Goal: Transaction & Acquisition: Purchase product/service

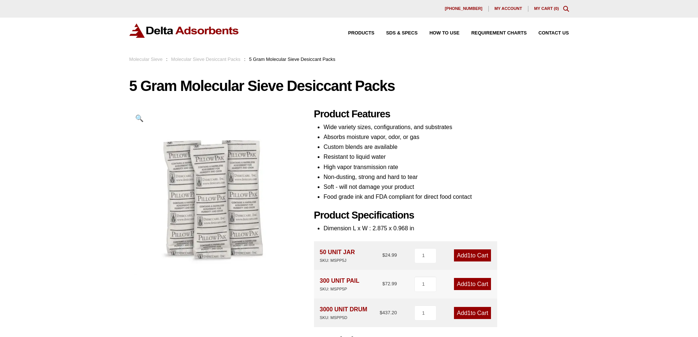
click at [475, 256] on link "Add 1 to Cart" at bounding box center [472, 255] width 37 height 12
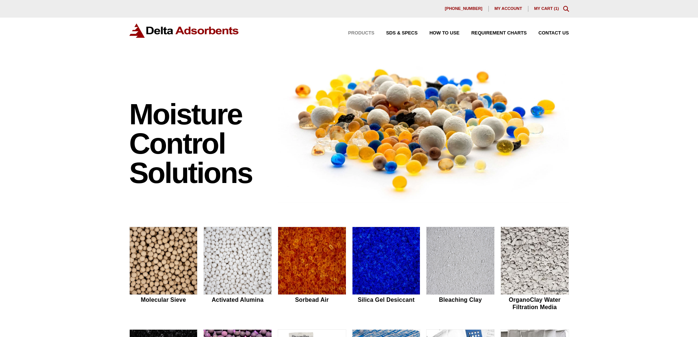
click at [359, 31] on span "Products" at bounding box center [361, 33] width 26 height 5
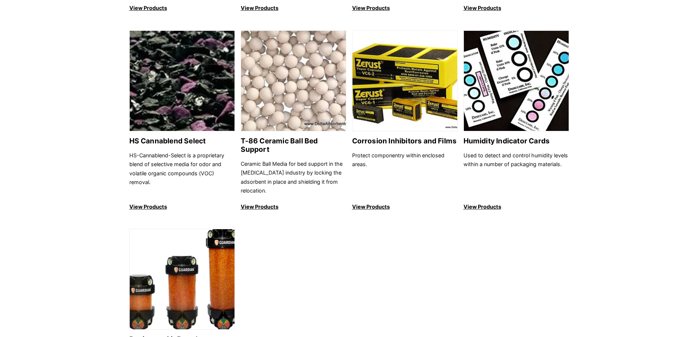
scroll to position [653, 0]
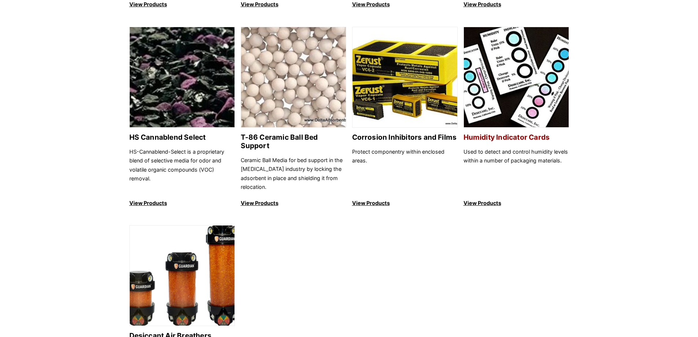
click at [477, 199] on p "View Products" at bounding box center [515, 203] width 105 height 9
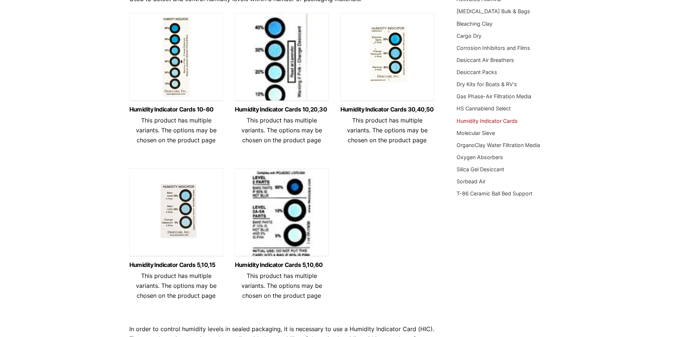
scroll to position [101, 0]
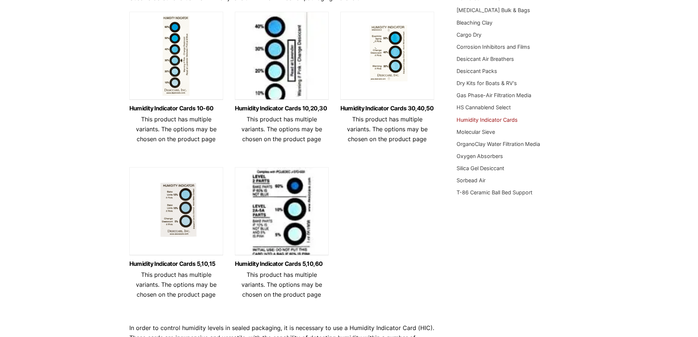
click at [268, 211] on img at bounding box center [282, 213] width 94 height 92
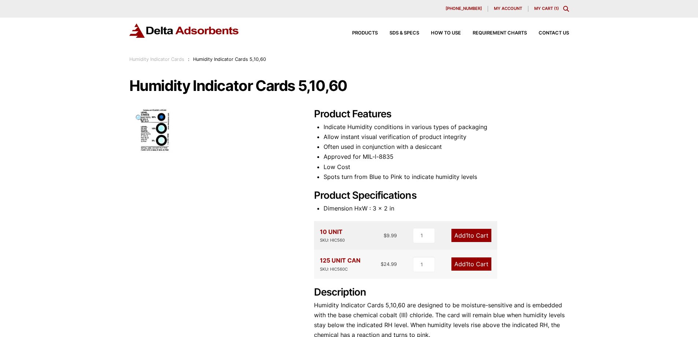
click at [159, 128] on img at bounding box center [154, 130] width 51 height 44
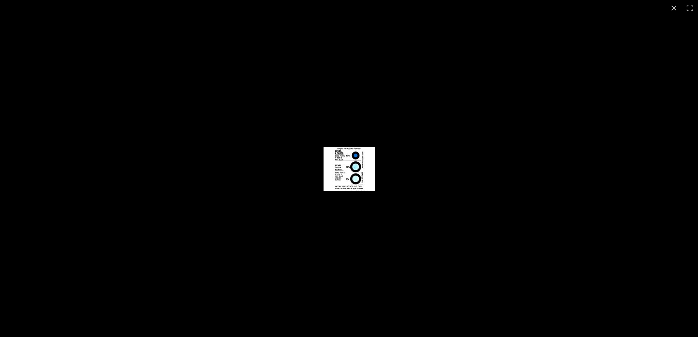
click at [343, 159] on img at bounding box center [348, 169] width 51 height 44
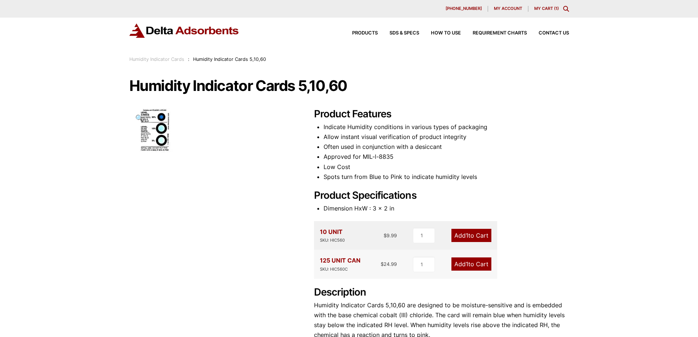
click at [169, 59] on link "Humidity Indicator Cards" at bounding box center [156, 58] width 55 height 5
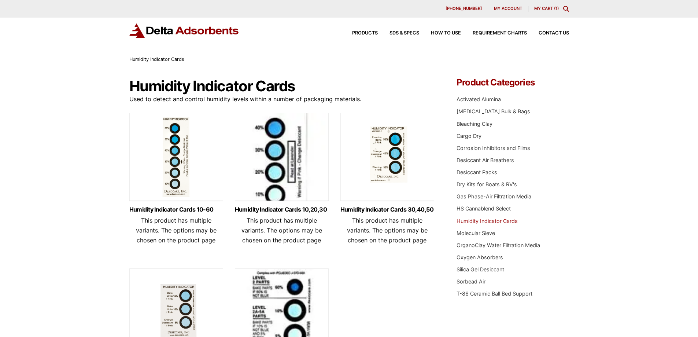
click at [174, 311] on img at bounding box center [176, 314] width 94 height 92
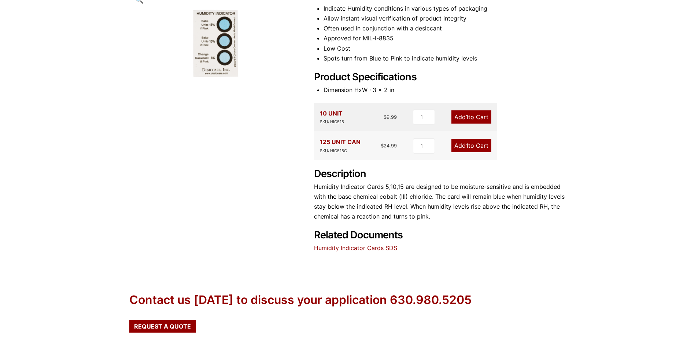
scroll to position [140, 0]
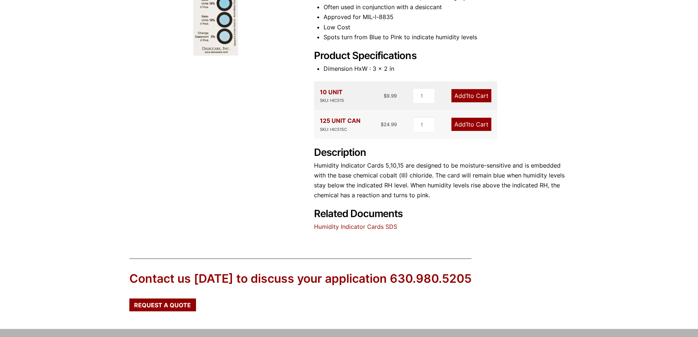
click at [371, 225] on link "Humidity Indicator Cards SDS" at bounding box center [355, 226] width 83 height 7
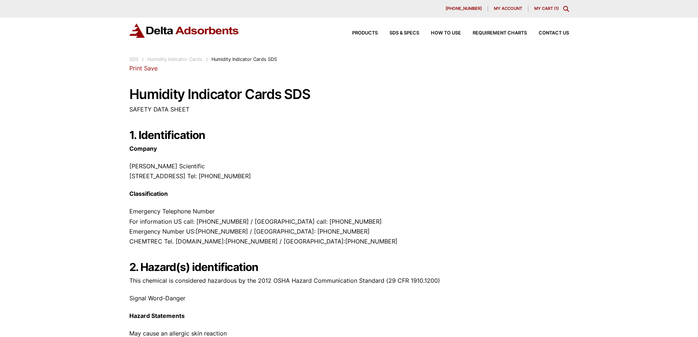
click at [184, 59] on link "Humidity Indicator Cards" at bounding box center [174, 58] width 55 height 5
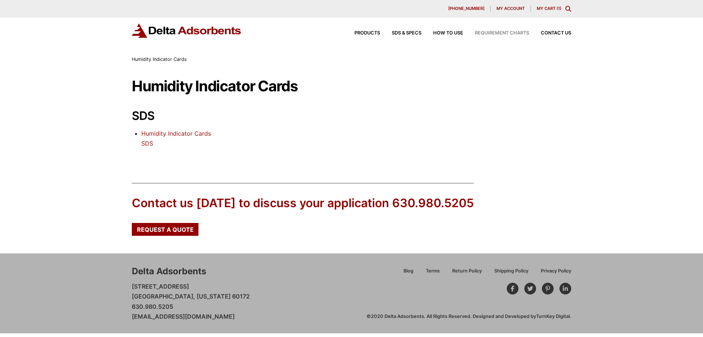
click at [500, 31] on span "Requirement Charts" at bounding box center [502, 33] width 54 height 5
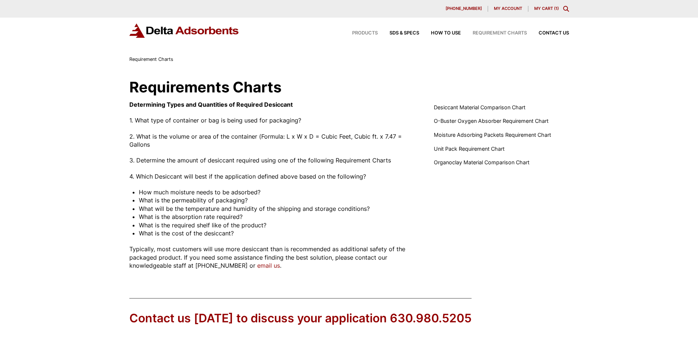
click at [361, 32] on span "Products" at bounding box center [365, 33] width 26 height 5
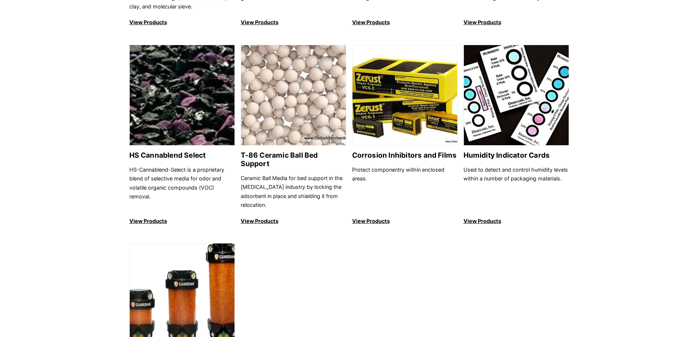
scroll to position [602, 0]
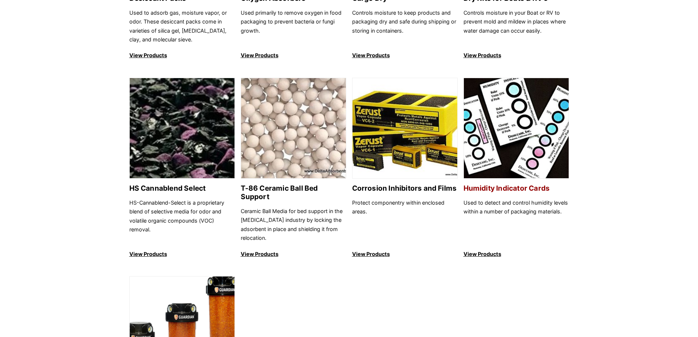
click at [488, 249] on p "View Products" at bounding box center [515, 253] width 105 height 9
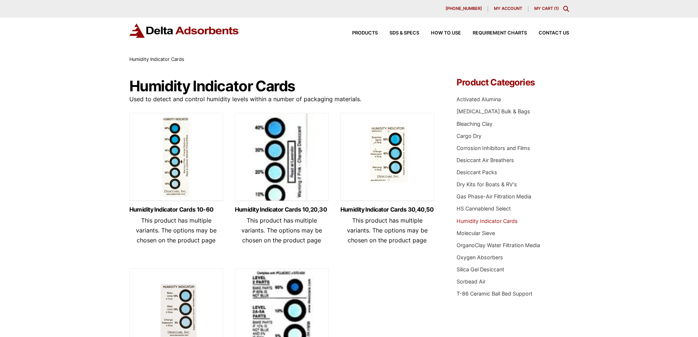
click at [278, 160] on img at bounding box center [282, 159] width 94 height 92
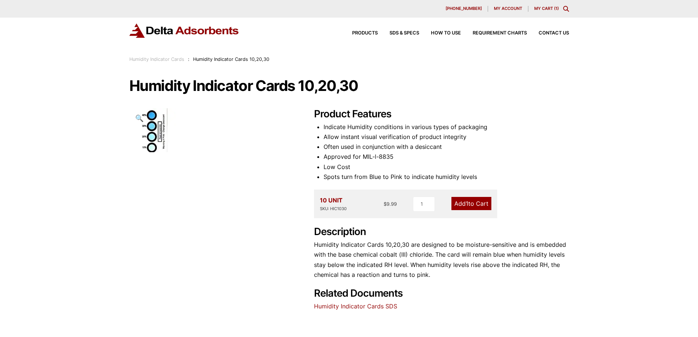
click at [176, 59] on link "Humidity Indicator Cards" at bounding box center [156, 58] width 55 height 5
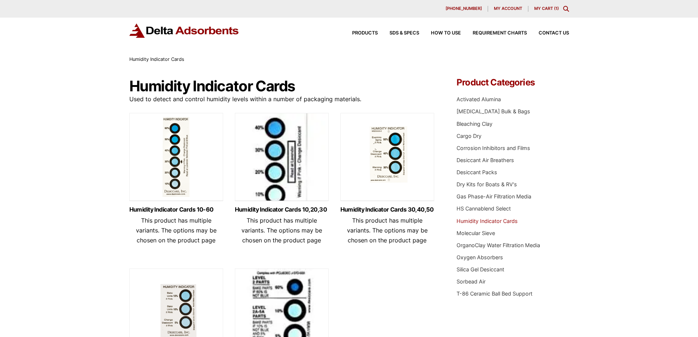
click at [381, 150] on img at bounding box center [387, 159] width 94 height 92
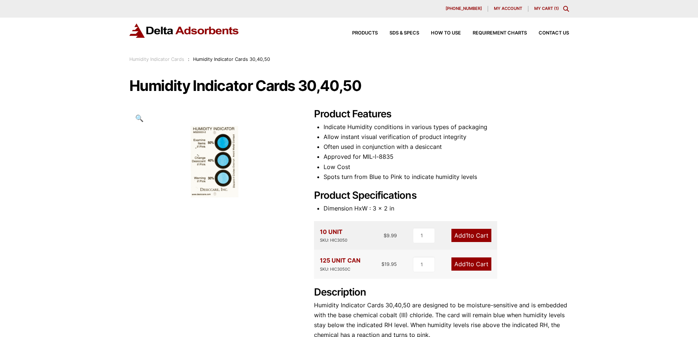
click at [477, 263] on link "Add 1 to Cart" at bounding box center [471, 263] width 40 height 13
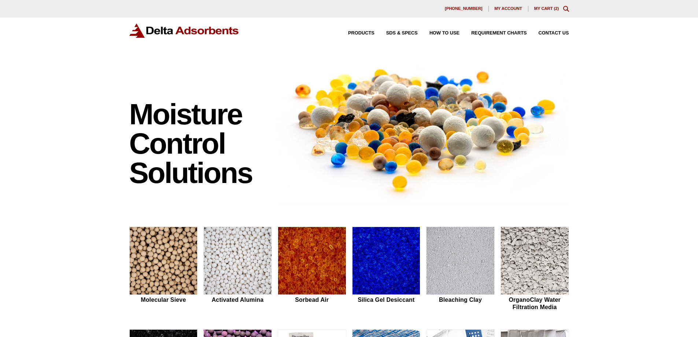
click at [549, 6] on link "My Cart ( 2 )" at bounding box center [546, 8] width 25 height 4
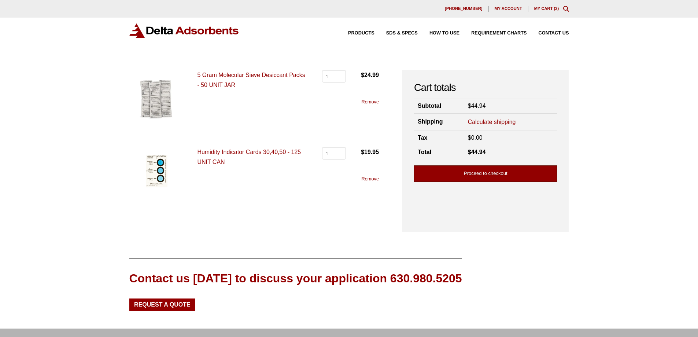
click at [480, 174] on link "Proceed to checkout" at bounding box center [485, 173] width 143 height 16
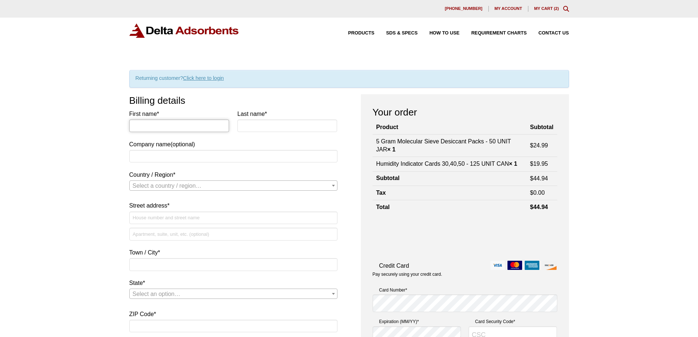
click at [167, 122] on input "First name *" at bounding box center [179, 125] width 100 height 12
type input "[PERSON_NAME]"
select select "US"
type input "[STREET_ADDRESS]"
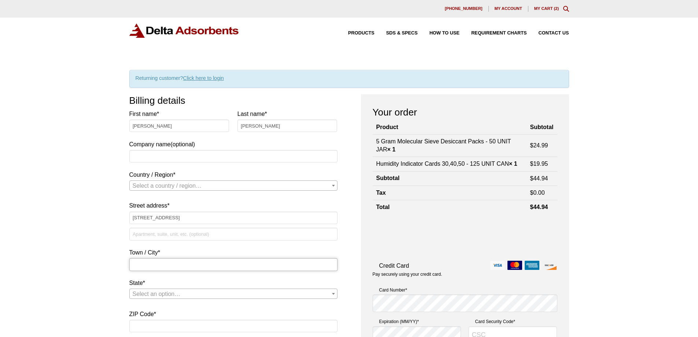
type input "[PERSON_NAME] ARBOR"
type input "48108"
type input "7349731300"
type input "[PERSON_NAME][EMAIL_ADDRESS][DOMAIN_NAME]"
select select "US"
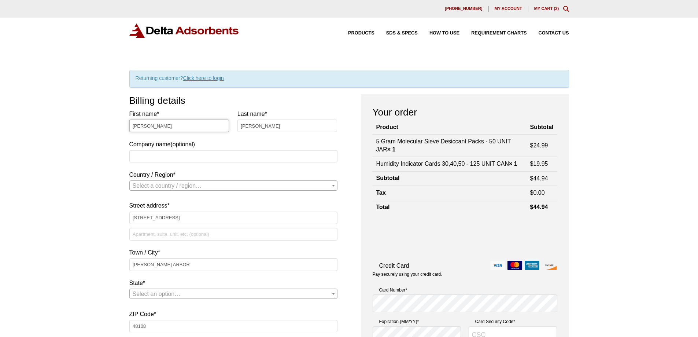
select select "MI"
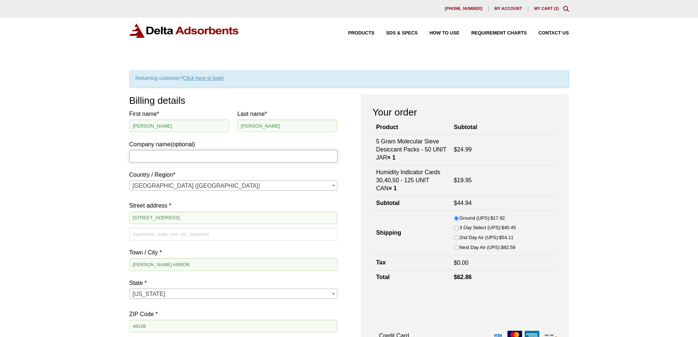
click at [176, 155] on input "Company name (optional)" at bounding box center [233, 156] width 208 height 12
type input "applied dynamics"
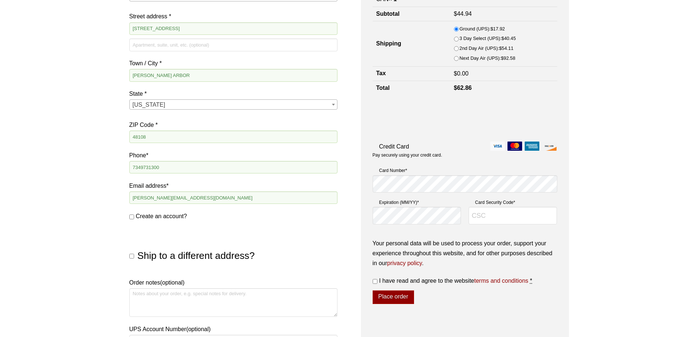
scroll to position [194, 0]
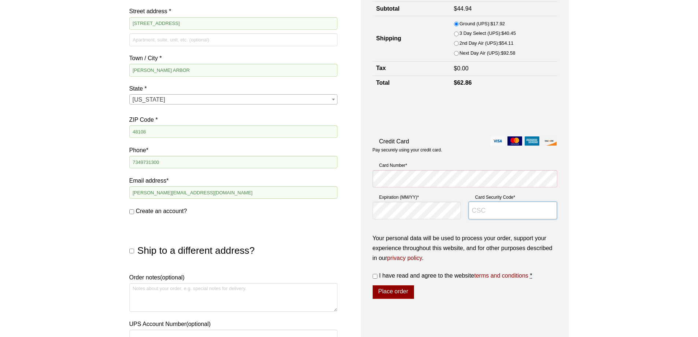
type input "263"
click at [373, 275] on input "I have read and agree to the website terms and conditions *" at bounding box center [375, 276] width 5 height 5
checkbox input "true"
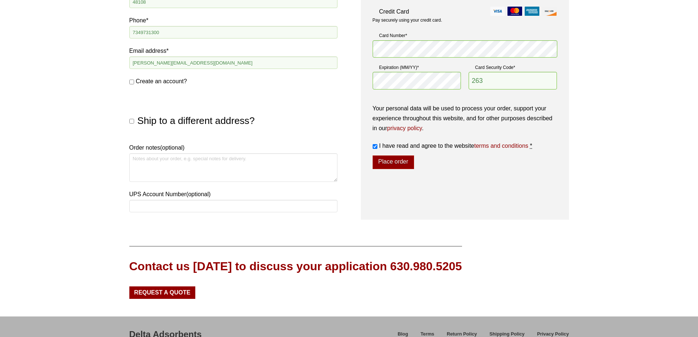
scroll to position [325, 0]
click at [390, 162] on button "Place order" at bounding box center [393, 162] width 41 height 14
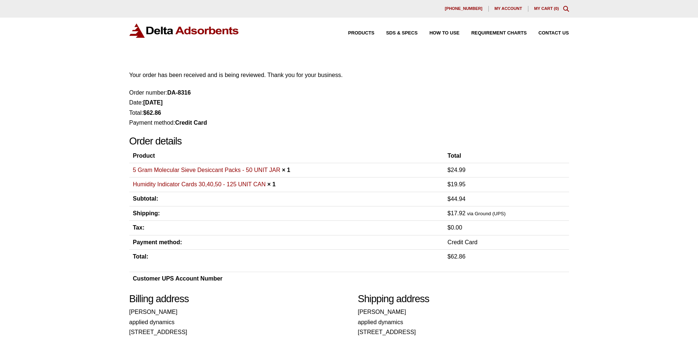
click at [177, 169] on link "5 Gram Molecular Sieve Desiccant Packs - 50 UNIT JAR" at bounding box center [207, 170] width 148 height 6
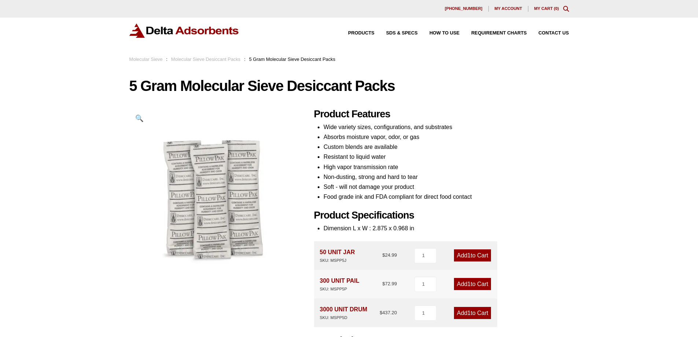
click at [464, 255] on link "Add 1 to Cart" at bounding box center [472, 255] width 37 height 12
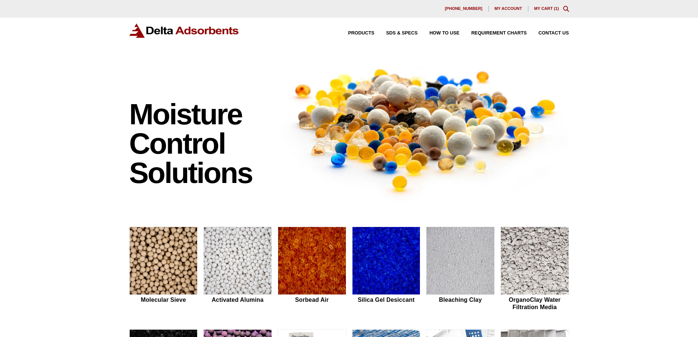
click at [545, 7] on link "My Cart ( 1 )" at bounding box center [546, 8] width 25 height 4
